Goal: Information Seeking & Learning: Learn about a topic

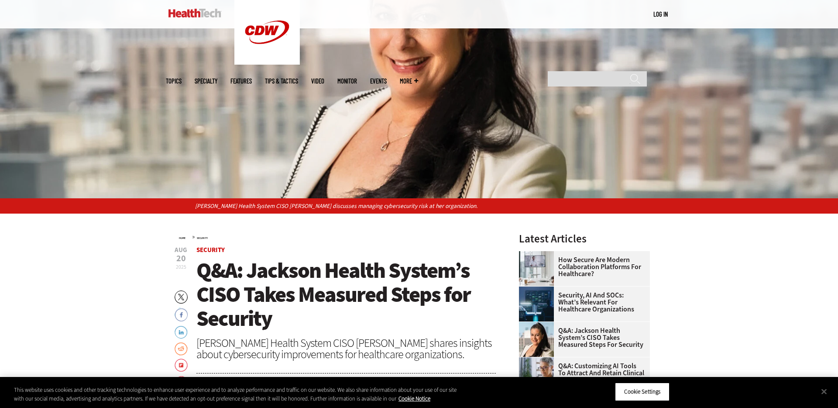
scroll to position [179, 0]
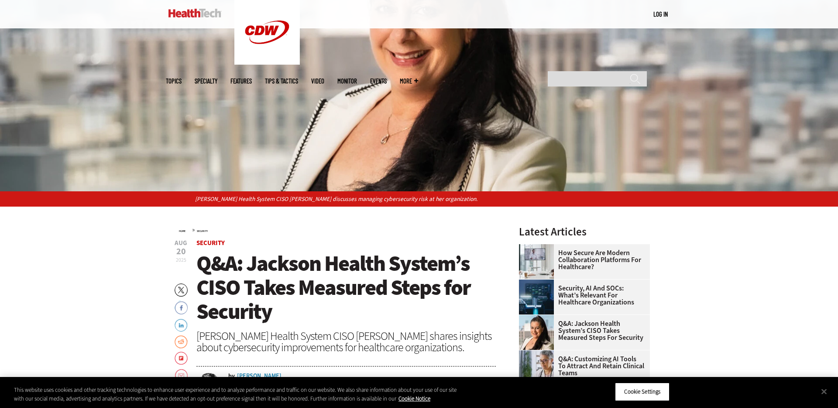
click at [340, 296] on span "Q&A: Jackson Health System’s CISO Takes Measured Steps for Security" at bounding box center [334, 287] width 274 height 77
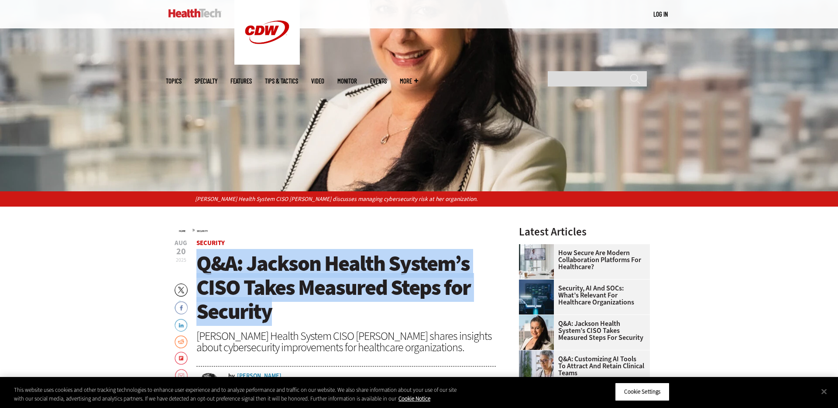
drag, startPoint x: 305, startPoint y: 310, endPoint x: 199, endPoint y: 264, distance: 115.5
click at [199, 264] on h1 "Q&A: Jackson Health System’s CISO Takes Measured Steps for Security" at bounding box center [347, 288] width 300 height 72
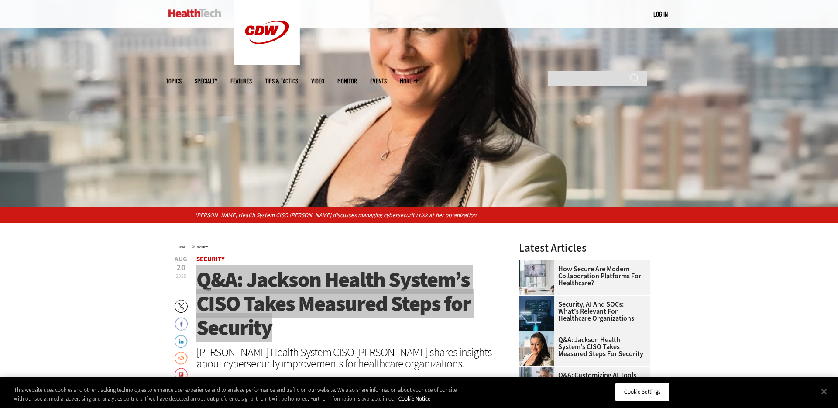
scroll to position [213, 0]
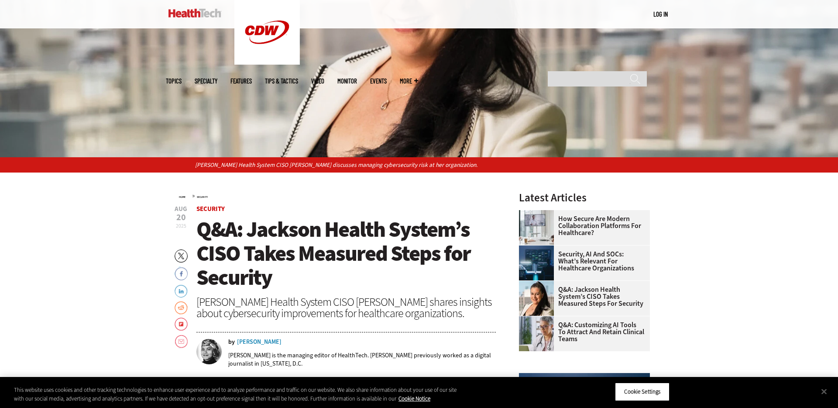
click at [307, 276] on h1 "Q&A: Jackson Health System’s CISO Takes Measured Steps for Security" at bounding box center [347, 253] width 300 height 72
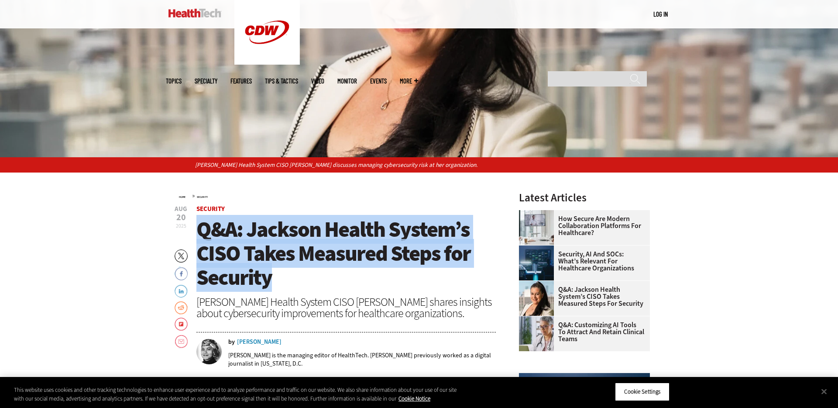
drag, startPoint x: 281, startPoint y: 276, endPoint x: 200, endPoint y: 231, distance: 92.5
click at [200, 231] on h1 "Q&A: Jackson Health System’s CISO Takes Measured Steps for Security" at bounding box center [347, 253] width 300 height 72
copy span "Q&A: Jackson Health System’s CISO Takes Measured Steps for Security"
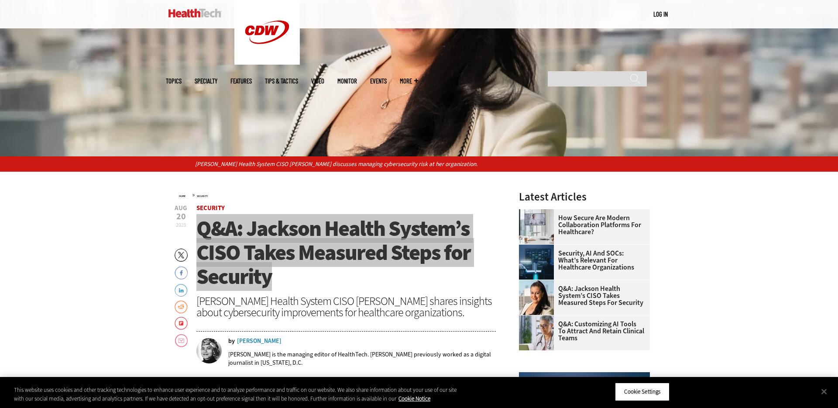
scroll to position [210, 0]
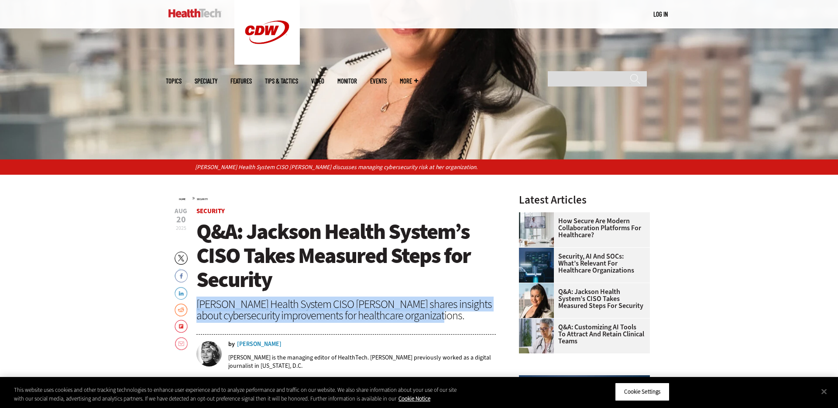
drag, startPoint x: 448, startPoint y: 316, endPoint x: 198, endPoint y: 307, distance: 249.9
click at [198, 307] on div "Jackson Health System CISO Connie Barrera shares insights about cybersecurity i…" at bounding box center [347, 309] width 300 height 23
copy div "Jackson Health System CISO Connie Barrera shares insights about cybersecurity i…"
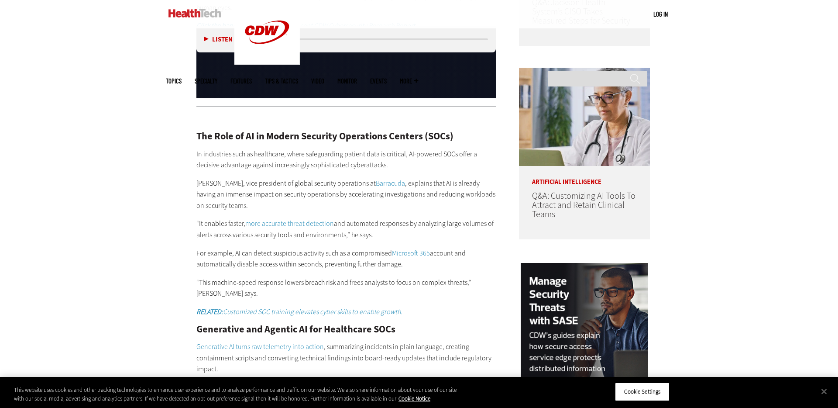
scroll to position [759, 0]
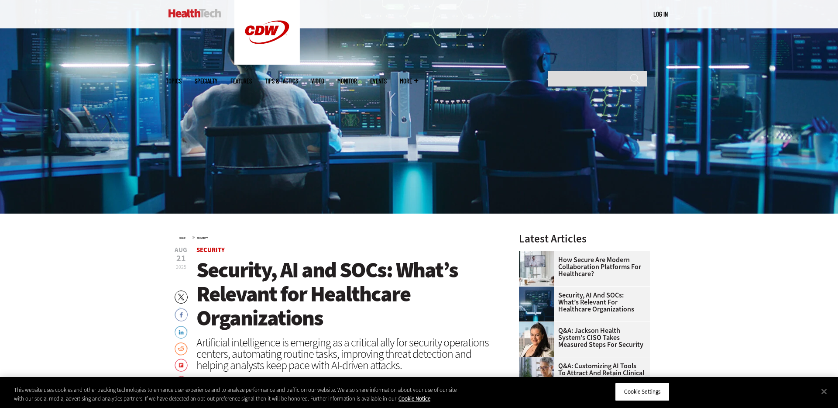
scroll to position [156, 0]
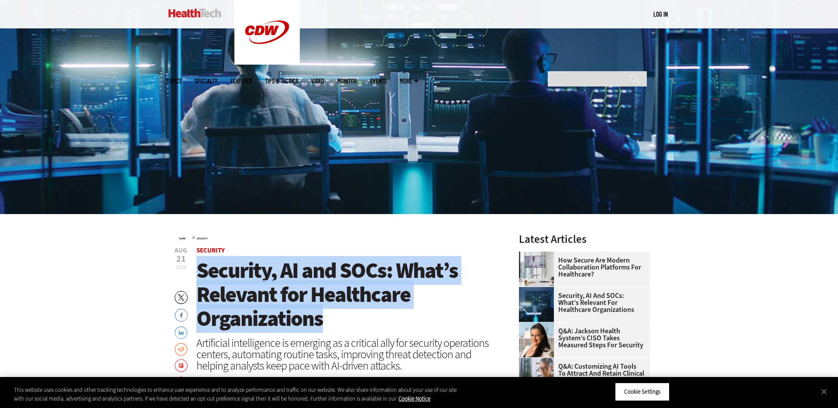
drag, startPoint x: 273, startPoint y: 313, endPoint x: 199, endPoint y: 279, distance: 82.1
click at [199, 279] on h1 "Security, AI and SOCs: What’s Relevant for Healthcare Organizations" at bounding box center [347, 295] width 300 height 72
copy span "Security, AI and SOCs: What’s Relevant for Healthcare Organizations"
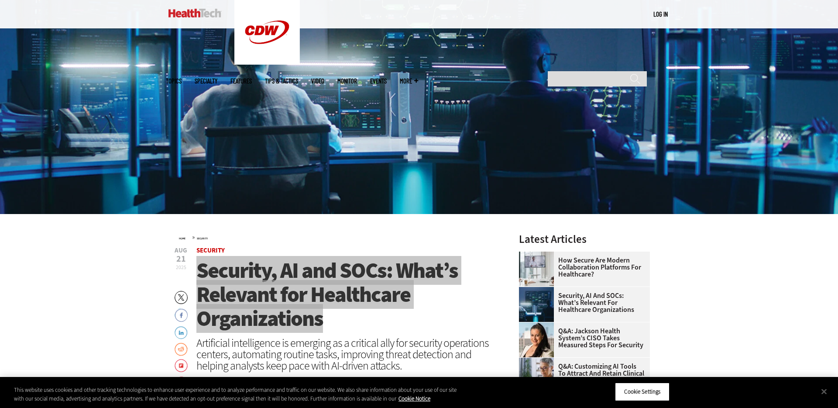
scroll to position [233, 0]
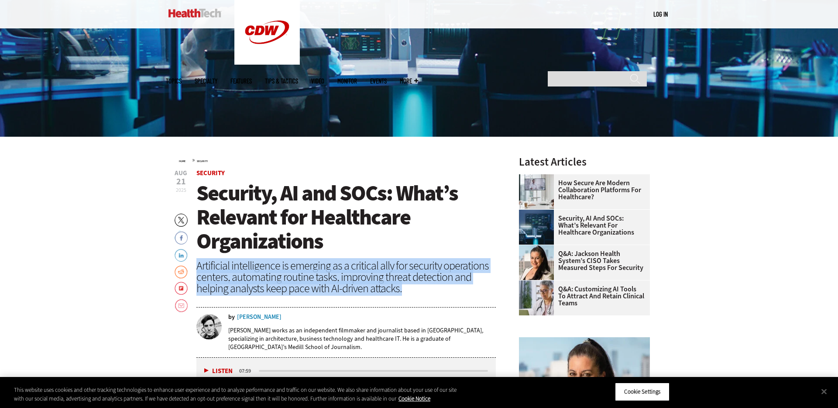
drag, startPoint x: 409, startPoint y: 288, endPoint x: 212, endPoint y: 269, distance: 198.4
copy div "Artificial intelligence is emerging as a critical ally for security operations …"
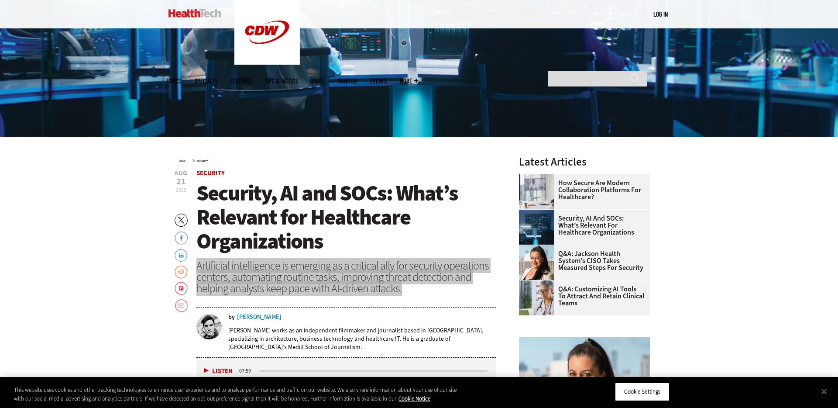
scroll to position [0, 0]
